Goal: Task Accomplishment & Management: Manage account settings

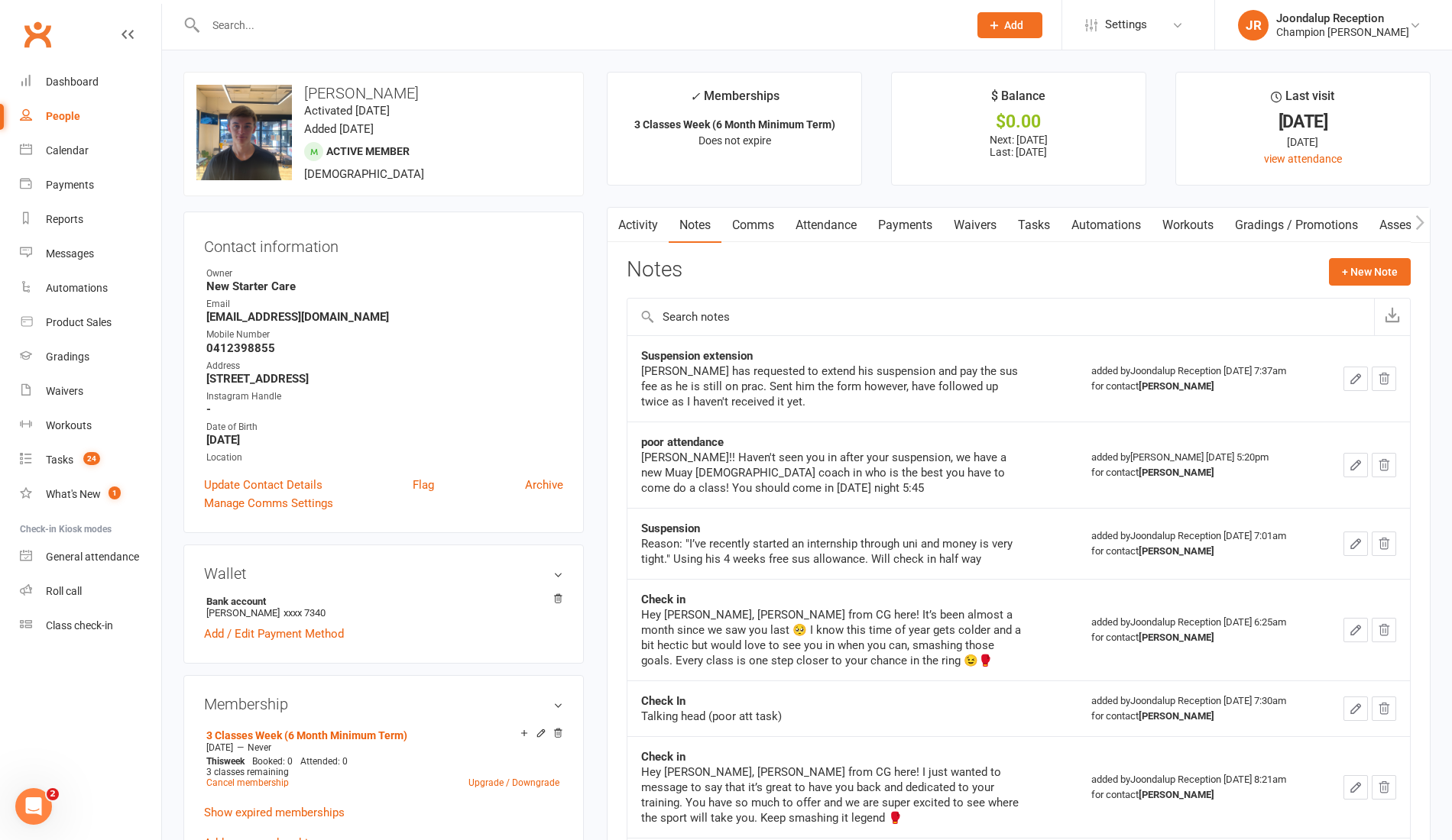
click at [348, 18] on input "text" at bounding box center [579, 26] width 757 height 22
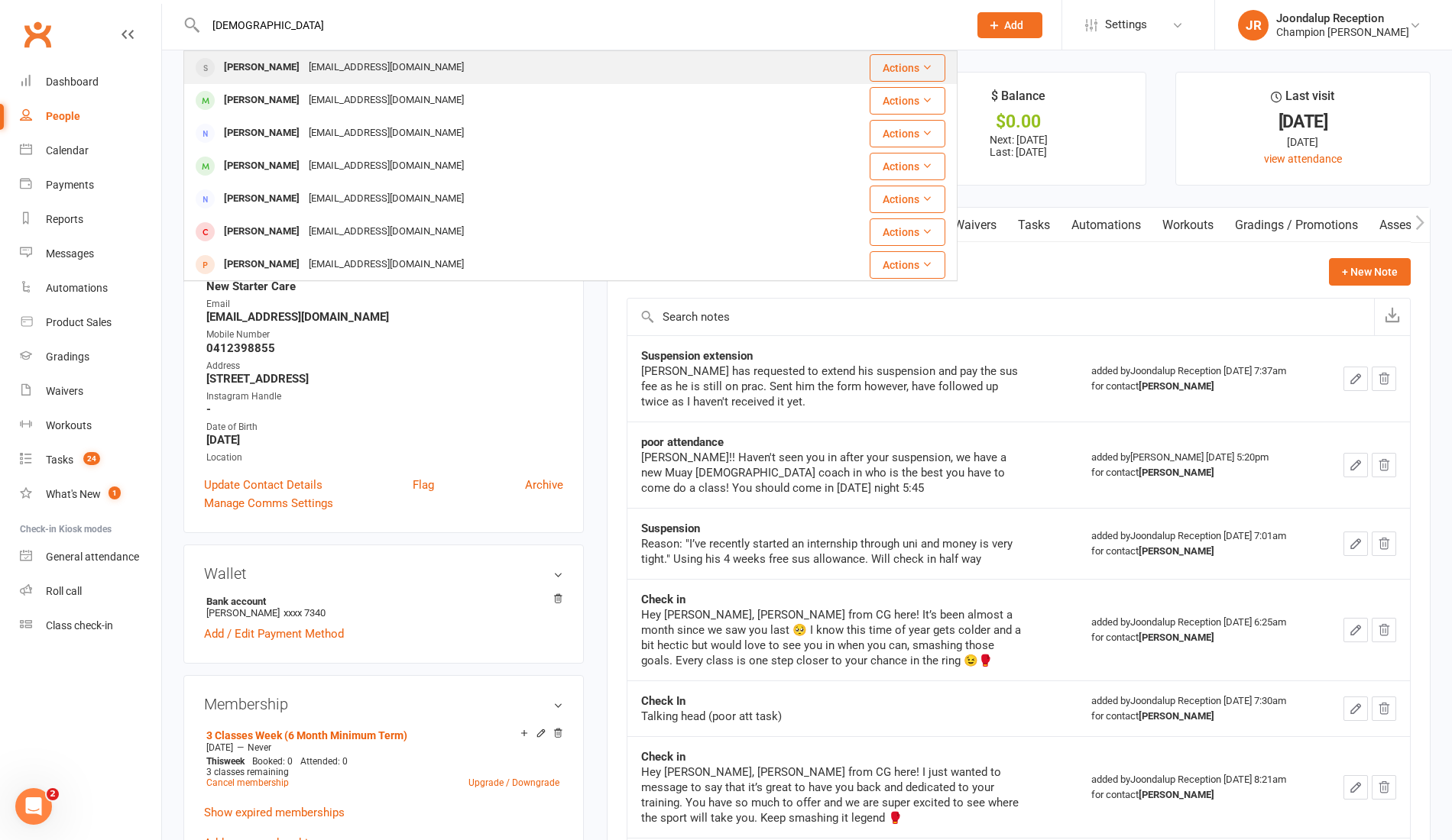
type input "[DEMOGRAPHIC_DATA]"
click at [306, 72] on div "[EMAIL_ADDRESS][DOMAIN_NAME]" at bounding box center [386, 67] width 165 height 22
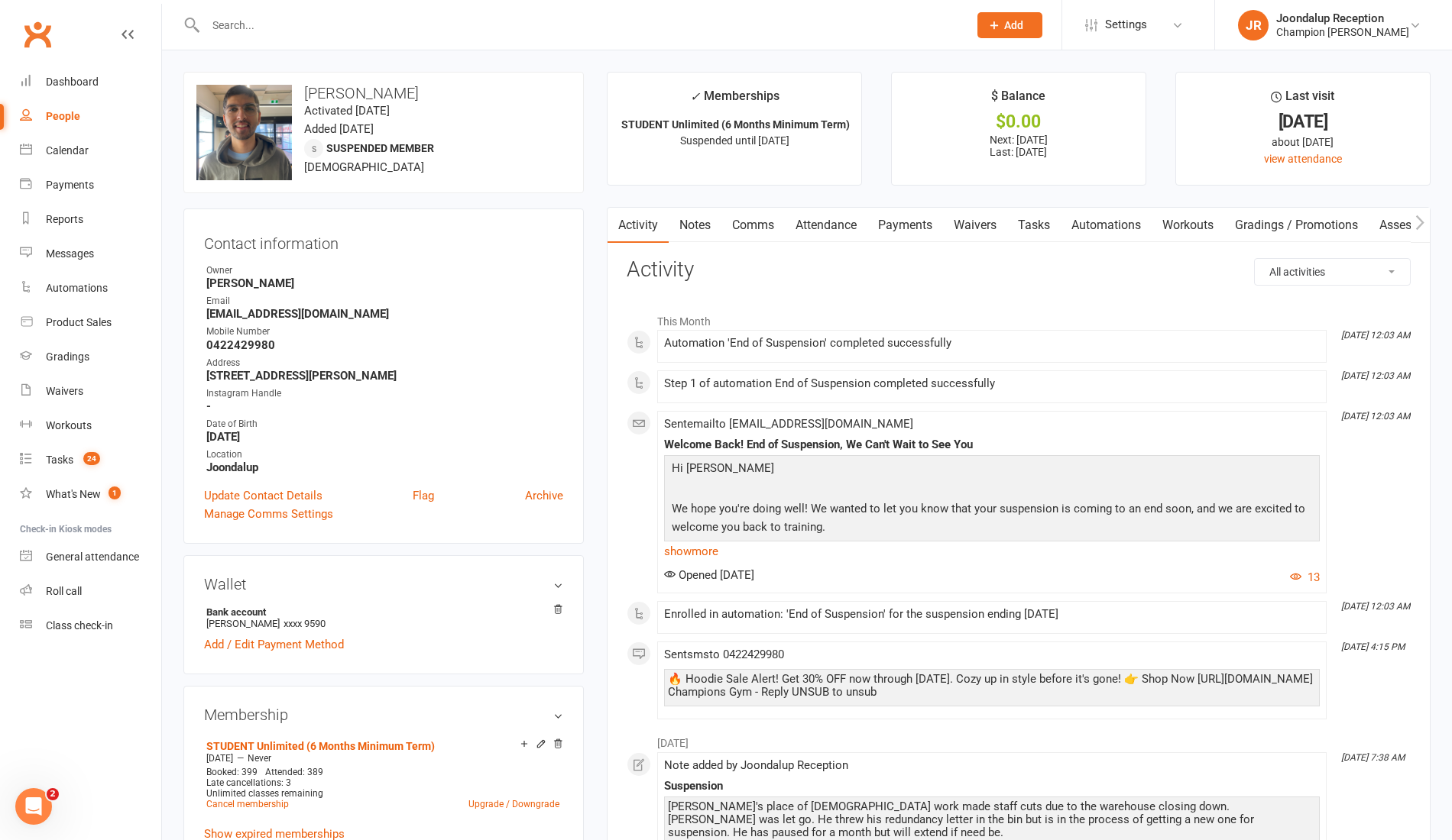
click at [1037, 610] on div "Enrolled in automation: 'End of Suspension' for the suspension ending [DATE]" at bounding box center [991, 614] width 656 height 13
click at [896, 222] on link "Payments" at bounding box center [906, 226] width 76 height 35
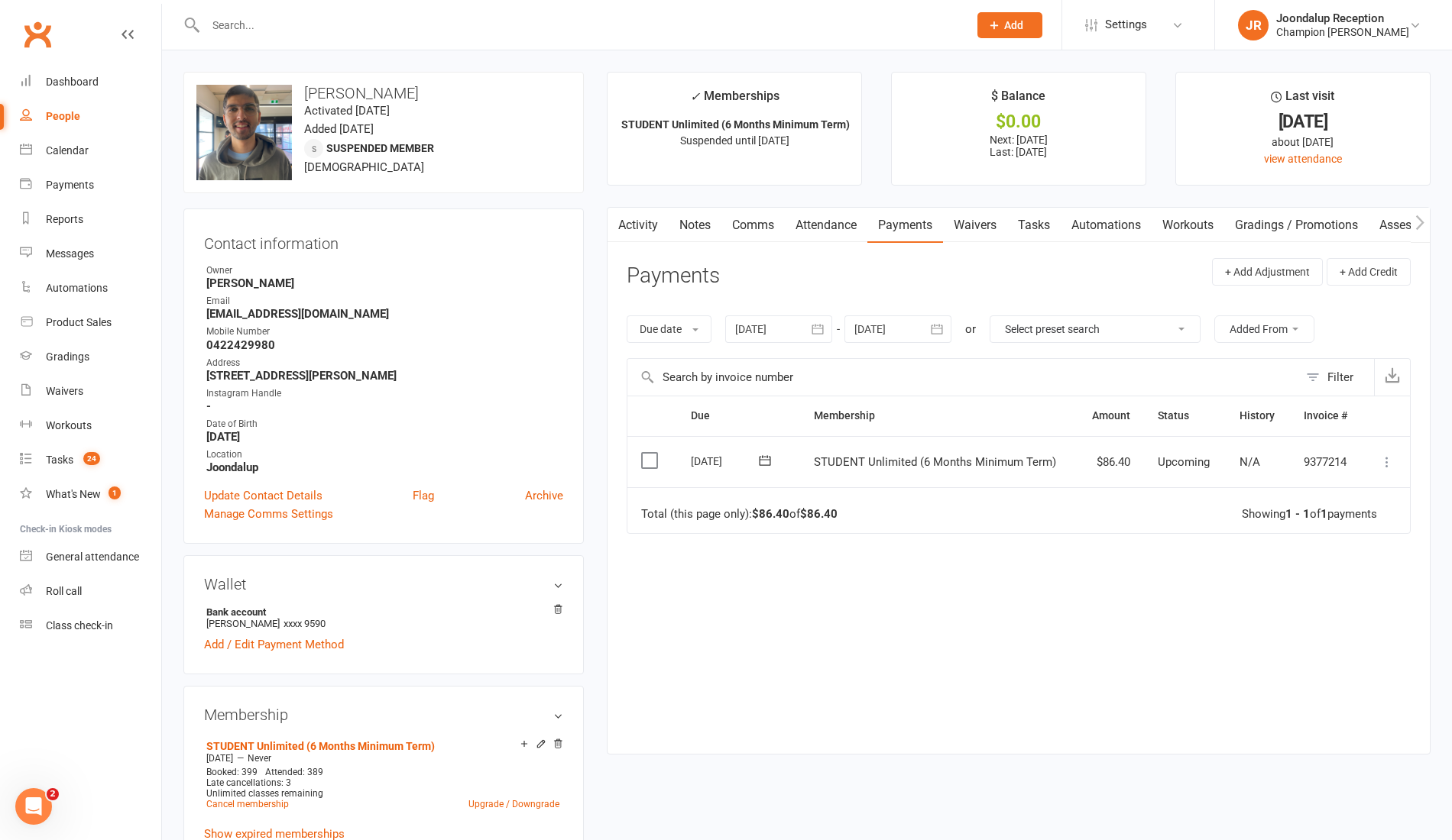
click at [943, 327] on icon "button" at bounding box center [938, 329] width 12 height 10
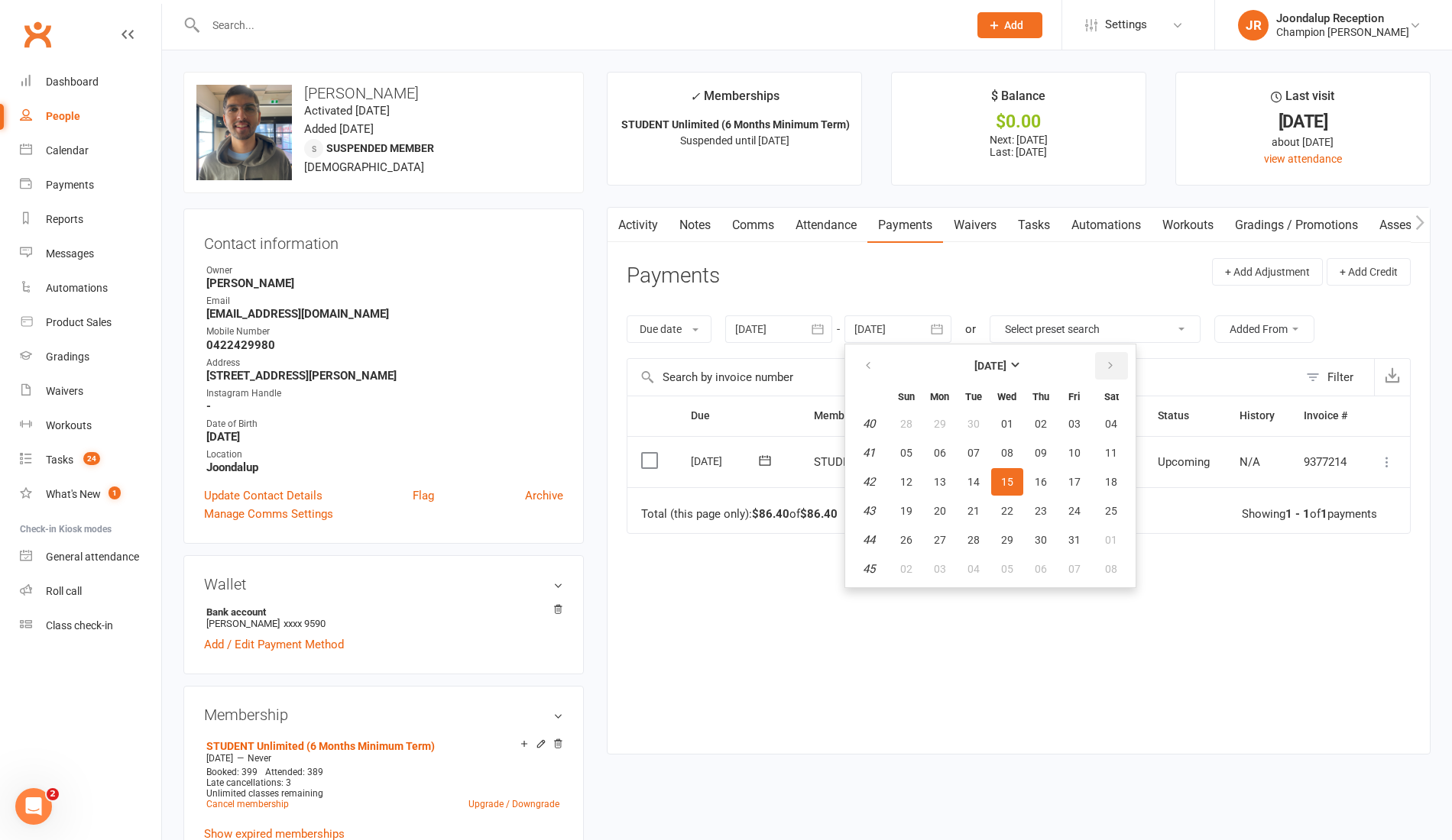
click at [1124, 375] on button "button" at bounding box center [1111, 366] width 33 height 28
click at [1107, 366] on icon "button" at bounding box center [1111, 366] width 11 height 12
click at [1109, 362] on icon "button" at bounding box center [1111, 366] width 11 height 12
click at [1109, 365] on icon "button" at bounding box center [1111, 366] width 11 height 12
click at [1112, 480] on span "21" at bounding box center [1112, 482] width 12 height 12
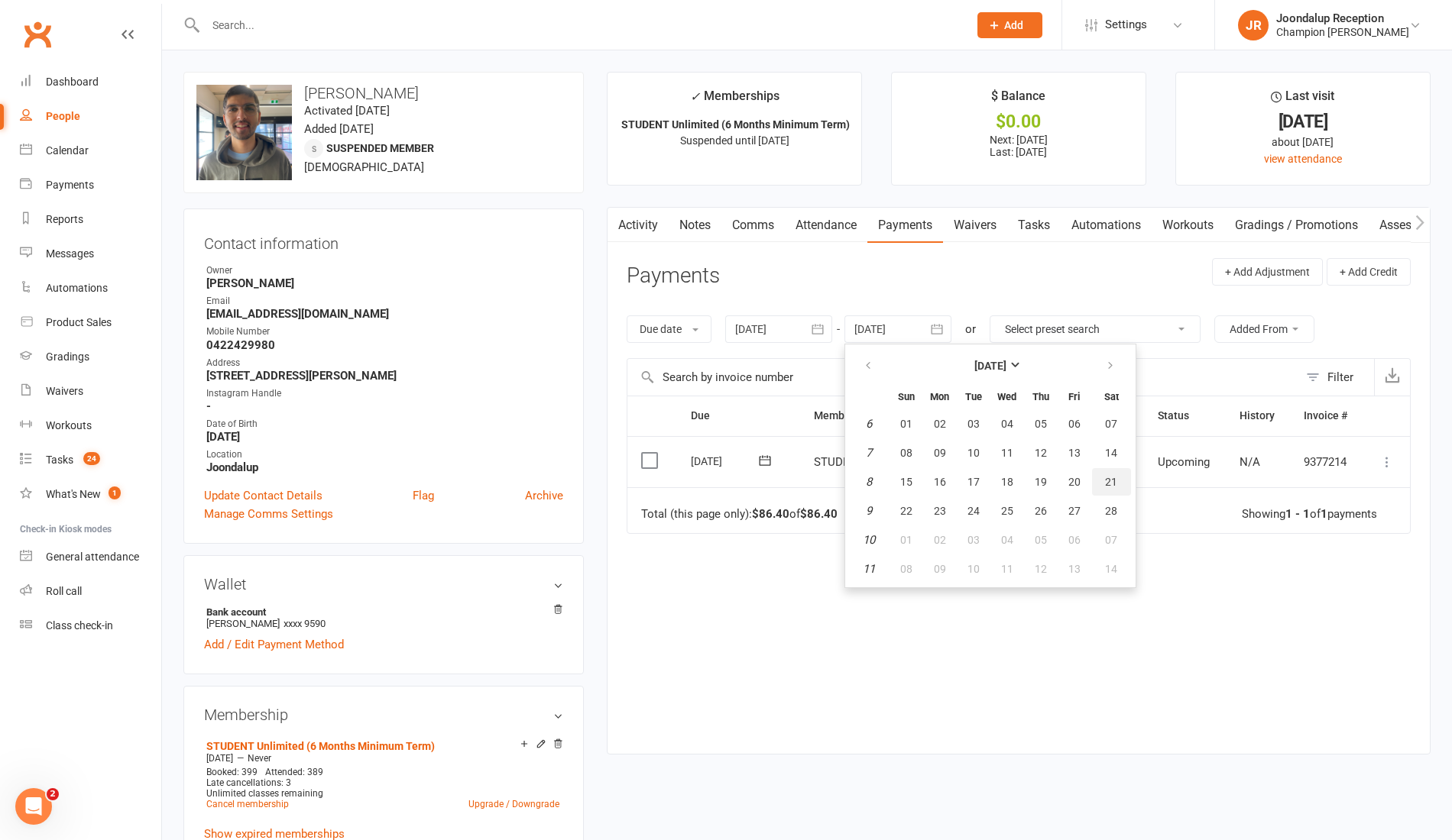
type input "[DATE]"
